Goal: Go to known website: Access a specific website the user already knows

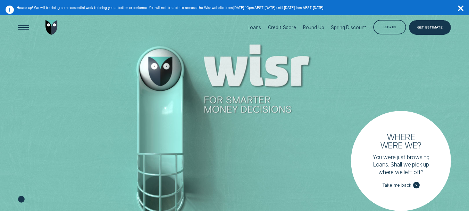
click at [392, 27] on div "Log in" at bounding box center [390, 27] width 12 height 3
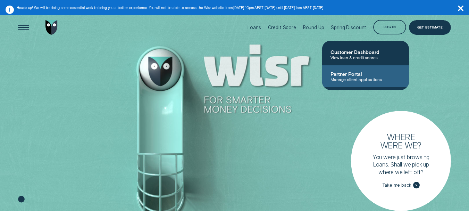
click at [374, 73] on span "Partner Portal" at bounding box center [366, 74] width 70 height 6
